Goal: Find specific page/section: Find specific page/section

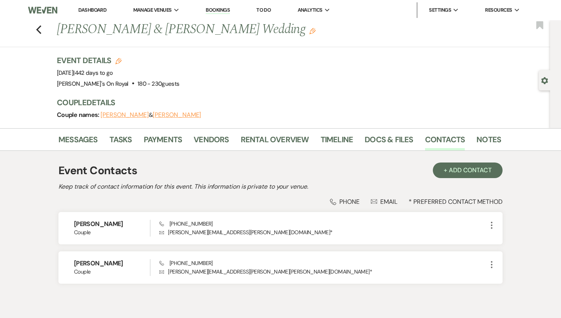
click at [95, 10] on link "Dashboard" at bounding box center [92, 10] width 28 height 7
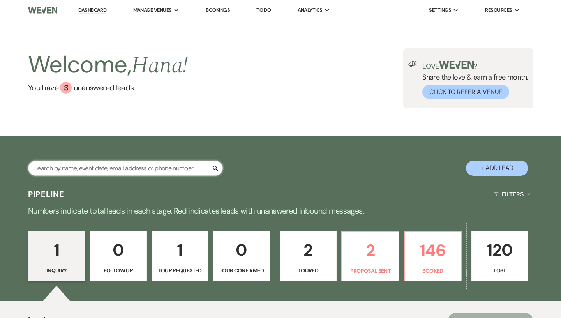
click at [134, 167] on input "text" at bounding box center [125, 168] width 195 height 15
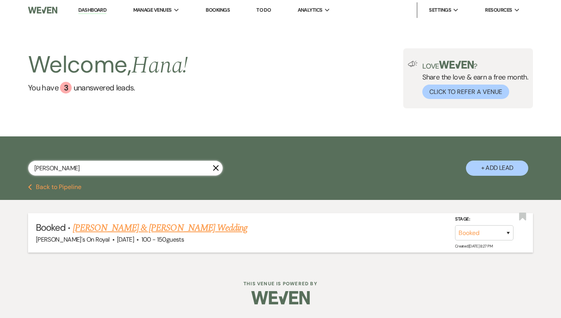
type input "[PERSON_NAME]"
click at [176, 230] on link "[PERSON_NAME] & [PERSON_NAME] Wedding" at bounding box center [160, 228] width 175 height 14
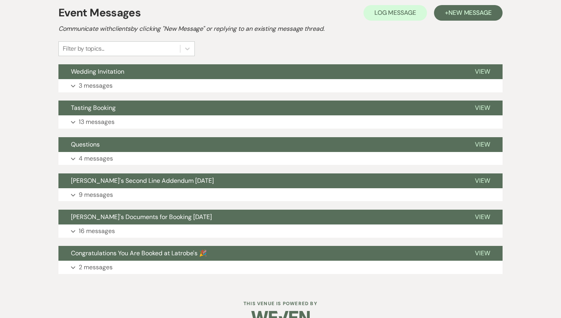
scroll to position [160, 0]
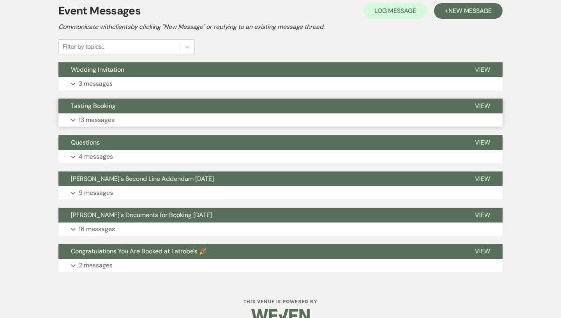
click at [177, 115] on button "Expand 13 messages" at bounding box center [280, 119] width 444 height 13
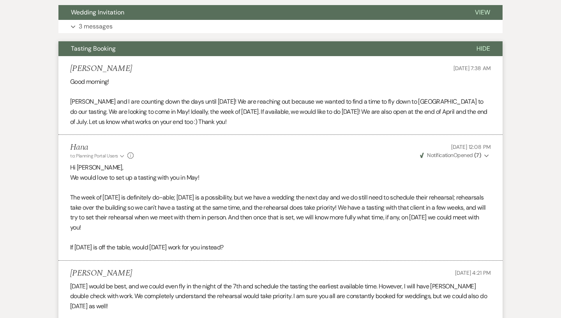
scroll to position [0, 0]
